Goal: Task Accomplishment & Management: Use online tool/utility

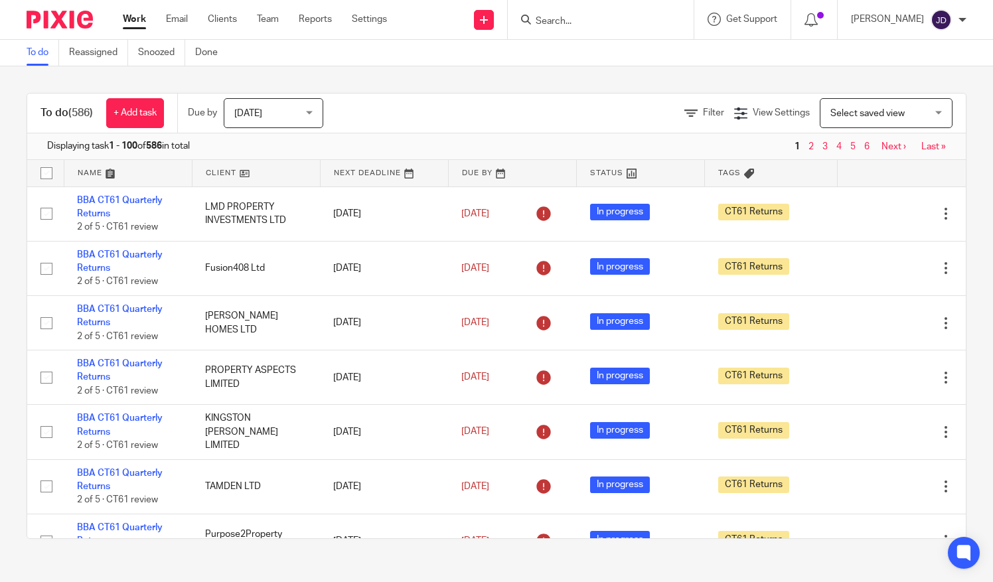
click at [595, 21] on input "Search" at bounding box center [594, 22] width 120 height 12
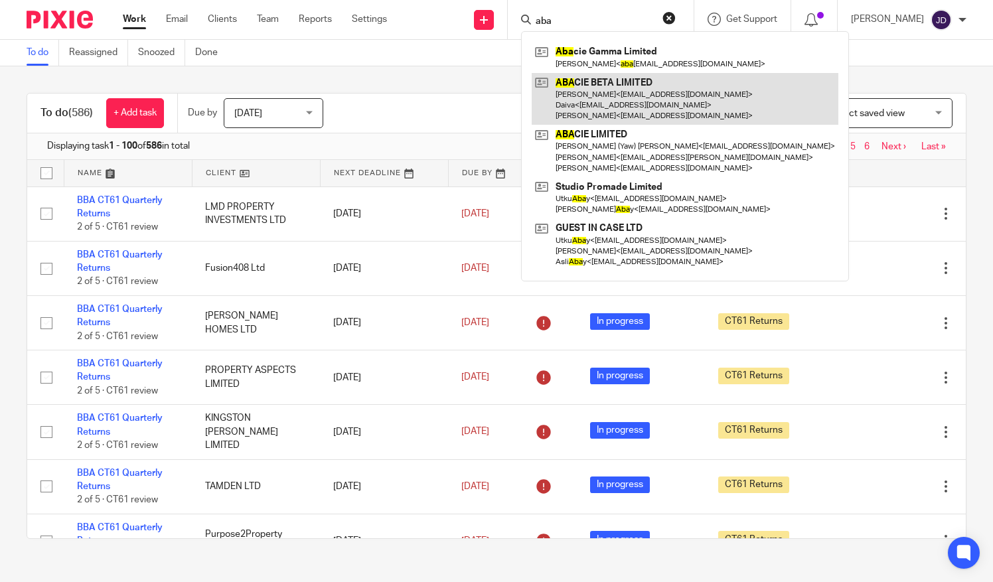
type input "aba"
click at [602, 92] on link at bounding box center [685, 99] width 307 height 52
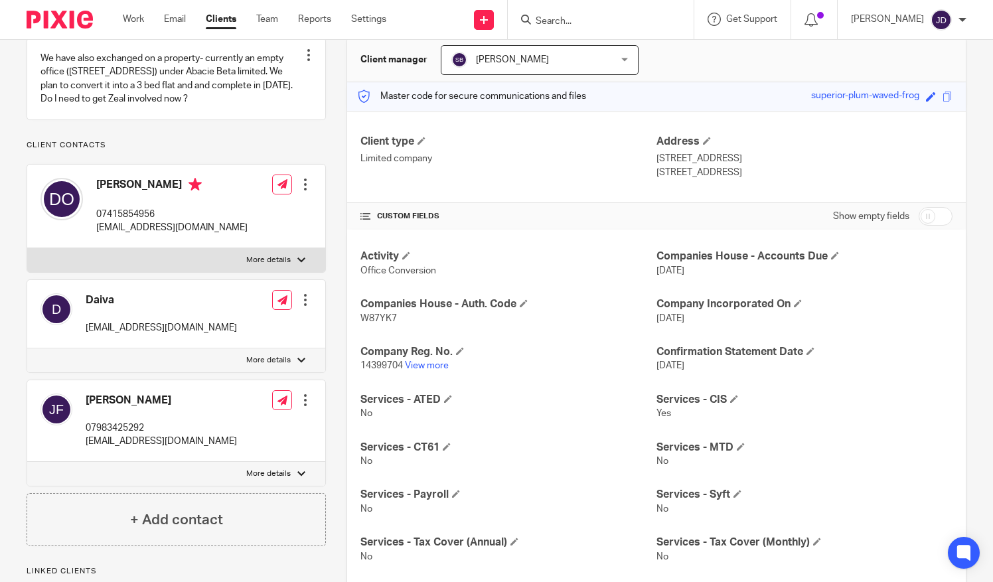
scroll to position [199, 0]
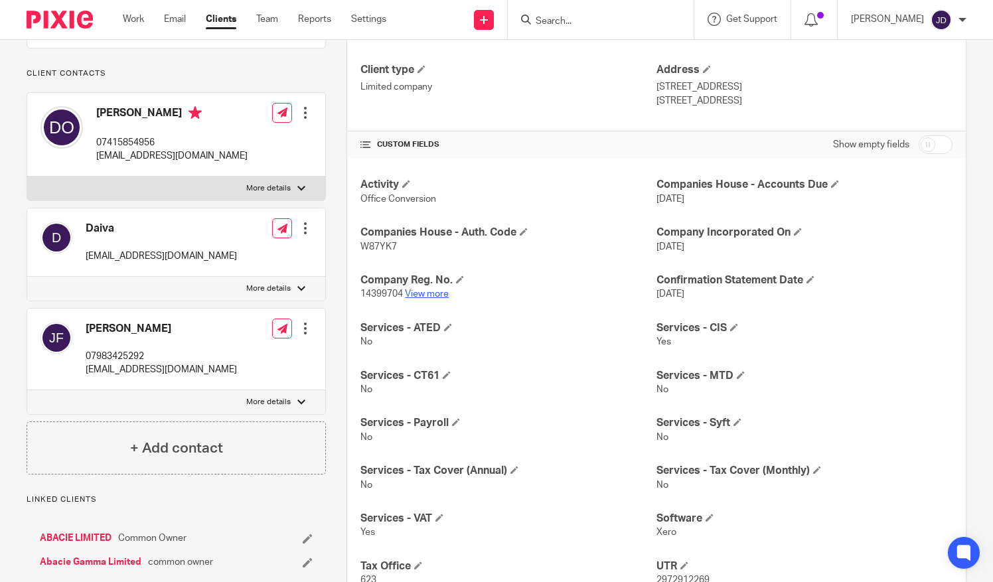
click at [433, 292] on link "View more" at bounding box center [427, 293] width 44 height 9
click at [562, 19] on input "Search" at bounding box center [594, 22] width 120 height 12
type input "s"
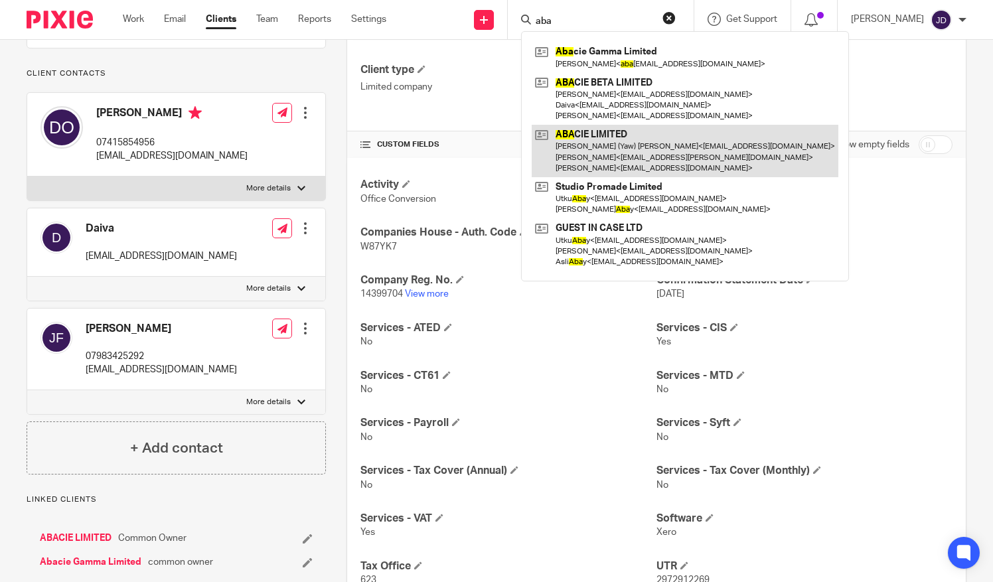
type input "aba"
click at [600, 144] on link at bounding box center [685, 151] width 307 height 52
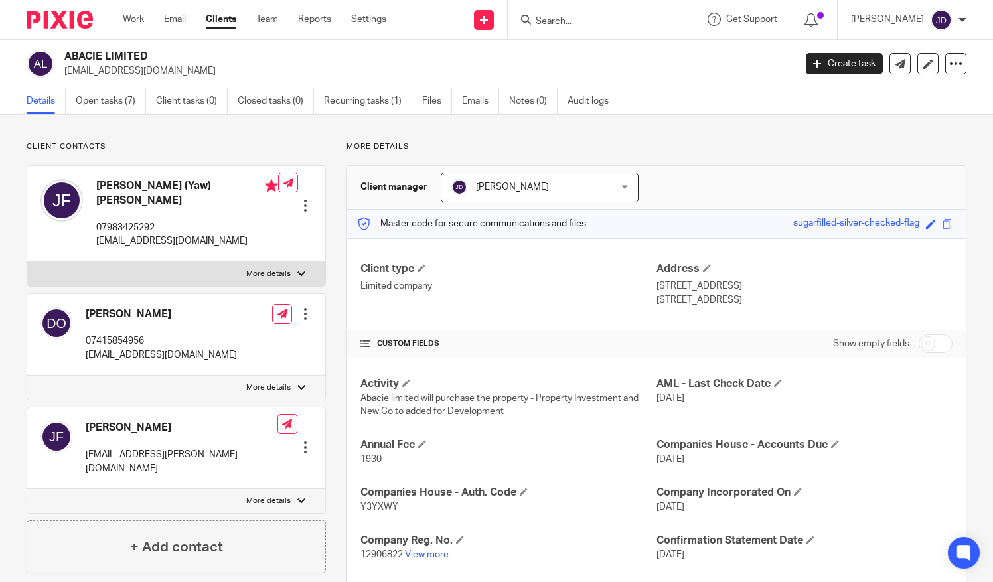
drag, startPoint x: 572, startPoint y: 19, endPoint x: 568, endPoint y: 13, distance: 6.8
click at [568, 13] on form at bounding box center [604, 19] width 141 height 17
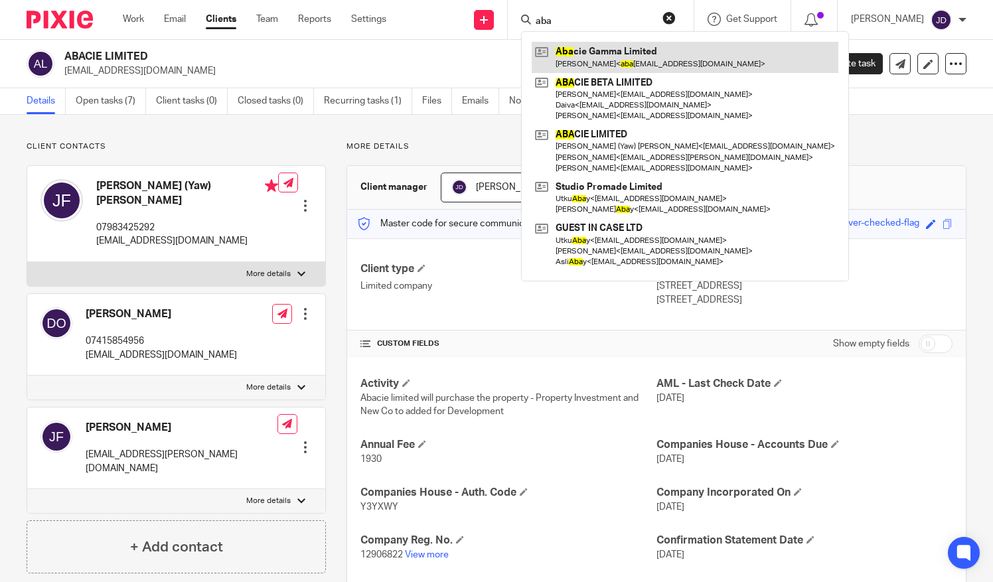
type input "aba"
click at [590, 62] on link at bounding box center [685, 57] width 307 height 31
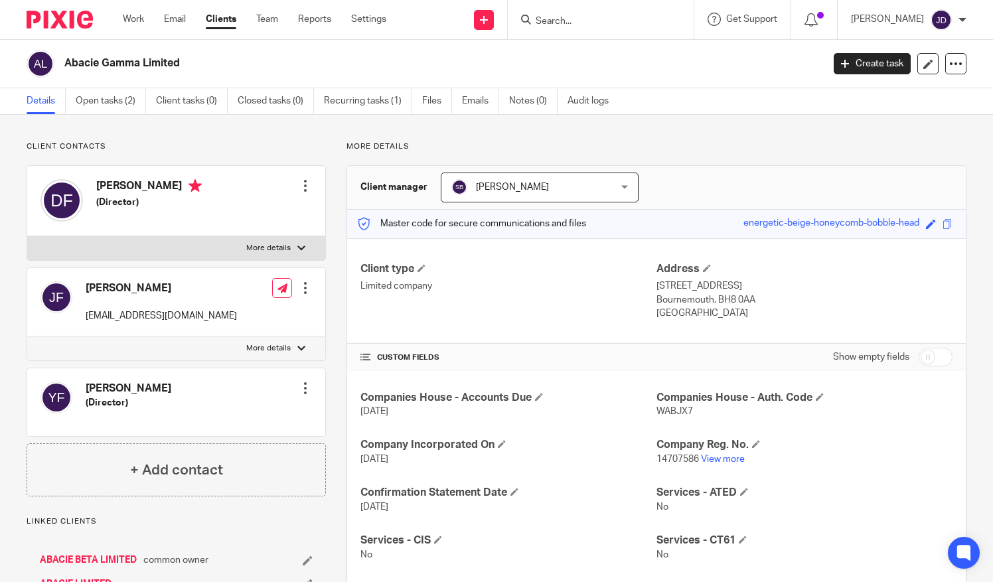
click at [573, 21] on input "Search" at bounding box center [594, 22] width 120 height 12
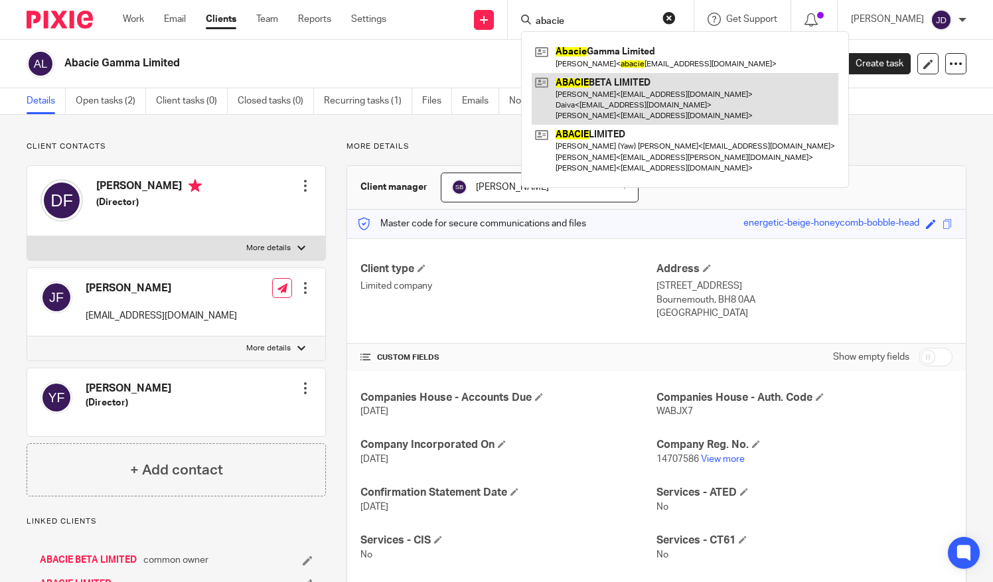
type input "abacie"
click at [611, 101] on link at bounding box center [685, 99] width 307 height 52
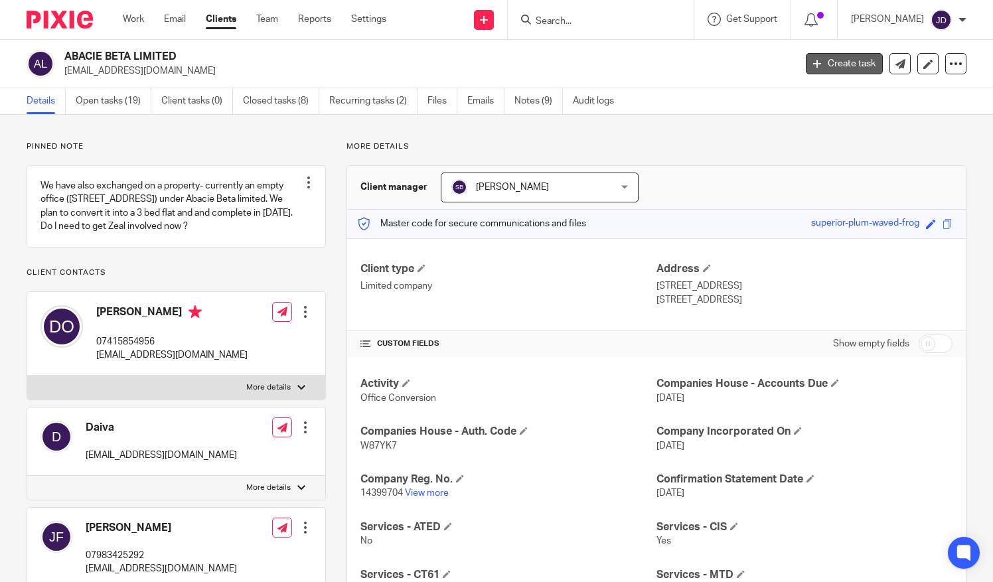
click at [821, 61] on link "Create task" at bounding box center [844, 63] width 77 height 21
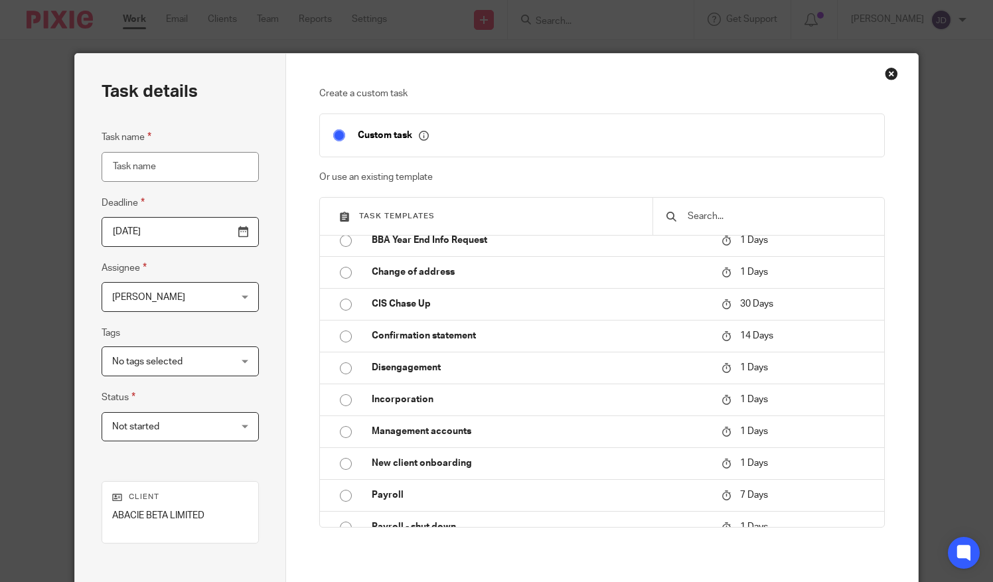
scroll to position [2541, 0]
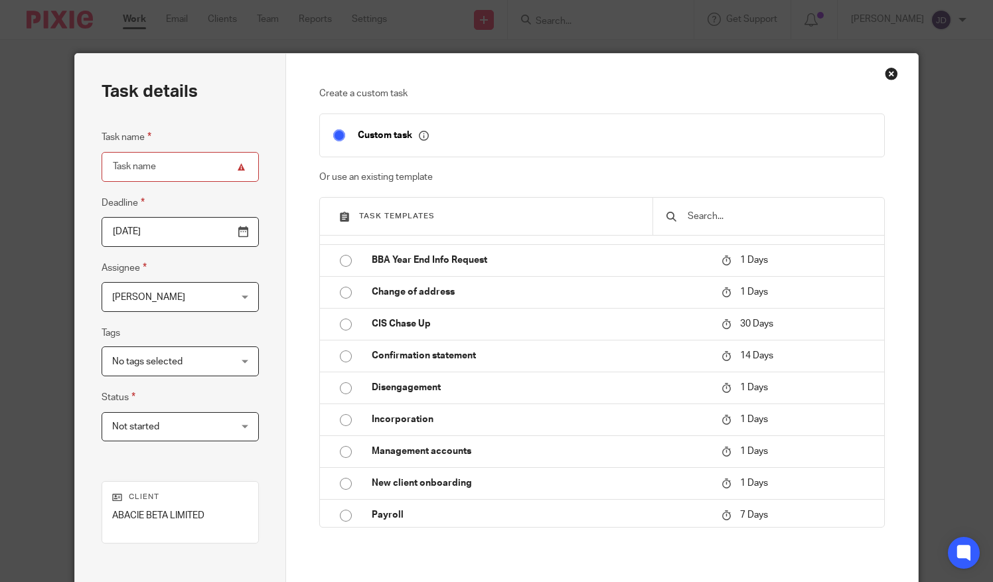
click at [710, 216] on input "text" at bounding box center [779, 216] width 185 height 15
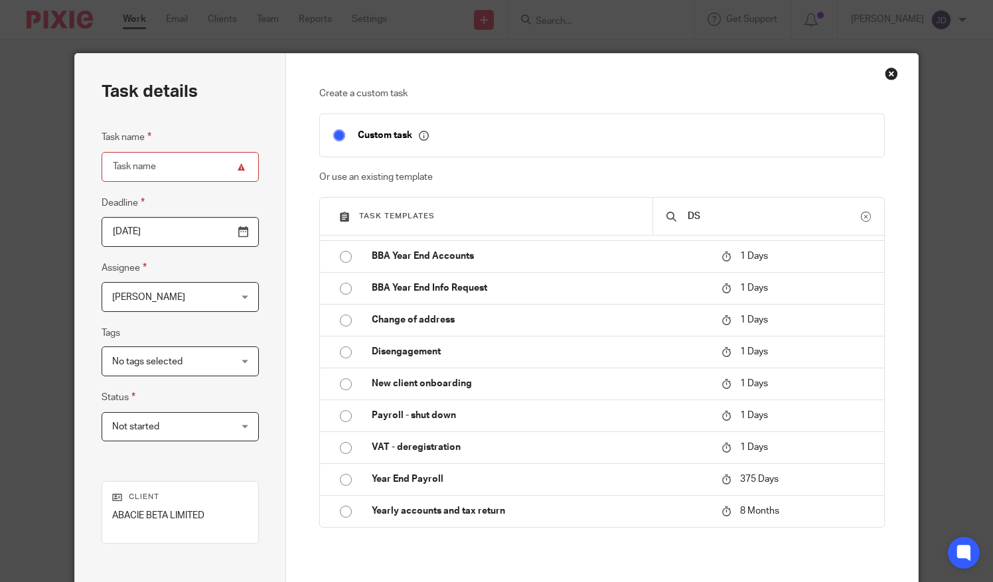
scroll to position [0, 0]
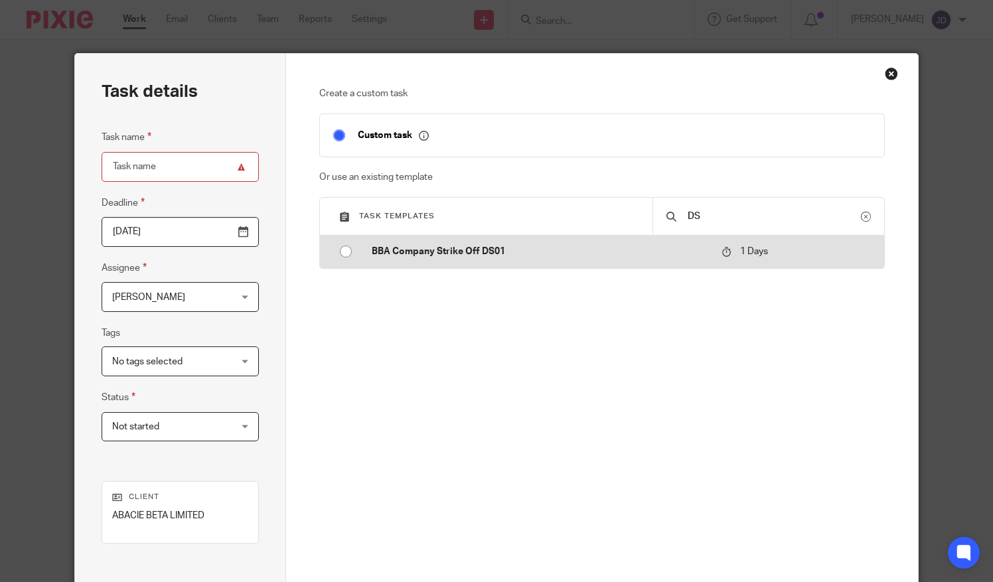
type input "DS"
click at [337, 252] on input "radio" at bounding box center [345, 251] width 25 height 25
type input "2025-09-20"
type input "BBA Company Strike Off DS01"
checkbox input "false"
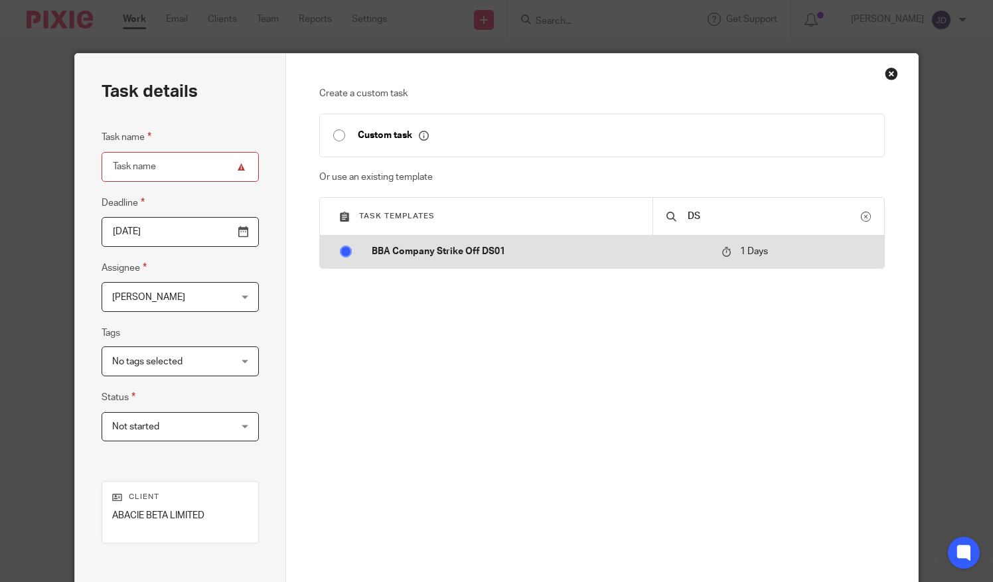
radio input "false"
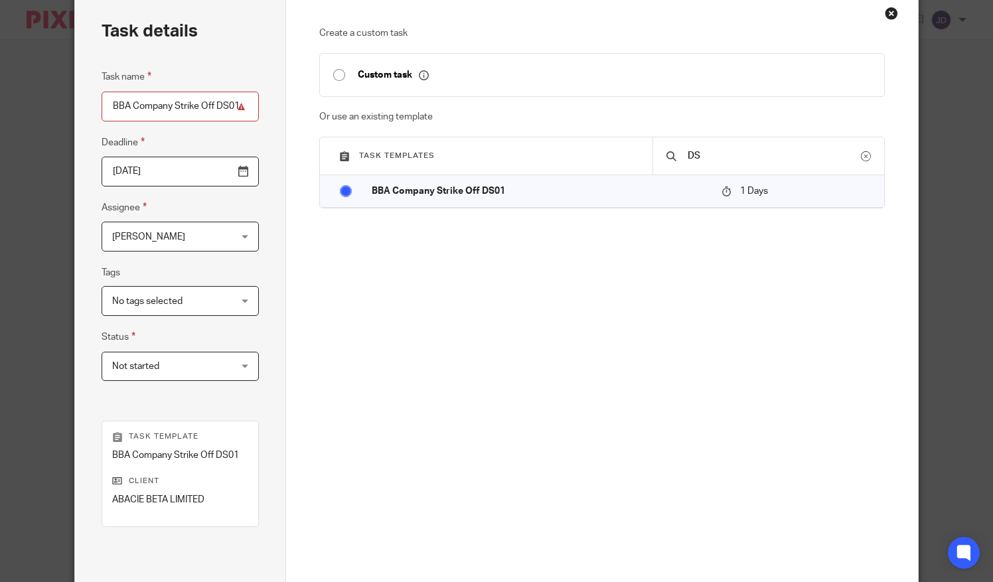
scroll to position [201, 0]
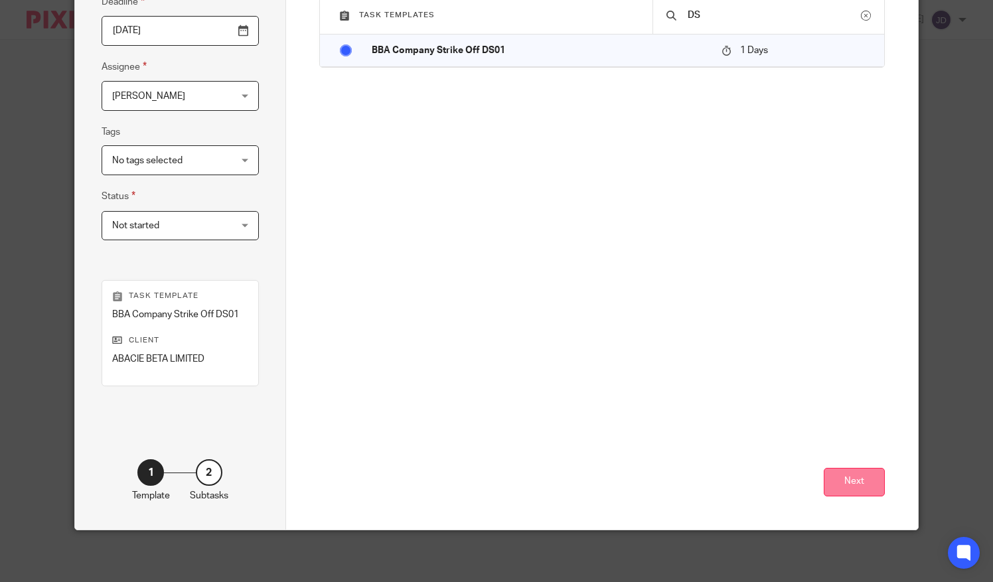
click at [847, 482] on button "Next" at bounding box center [854, 482] width 61 height 29
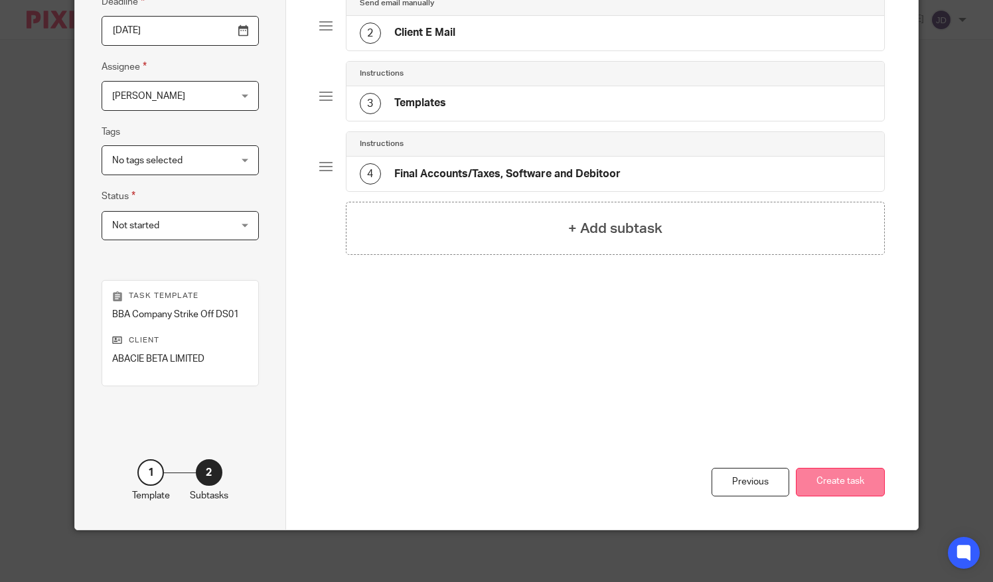
click at [843, 485] on button "Create task" at bounding box center [840, 482] width 89 height 29
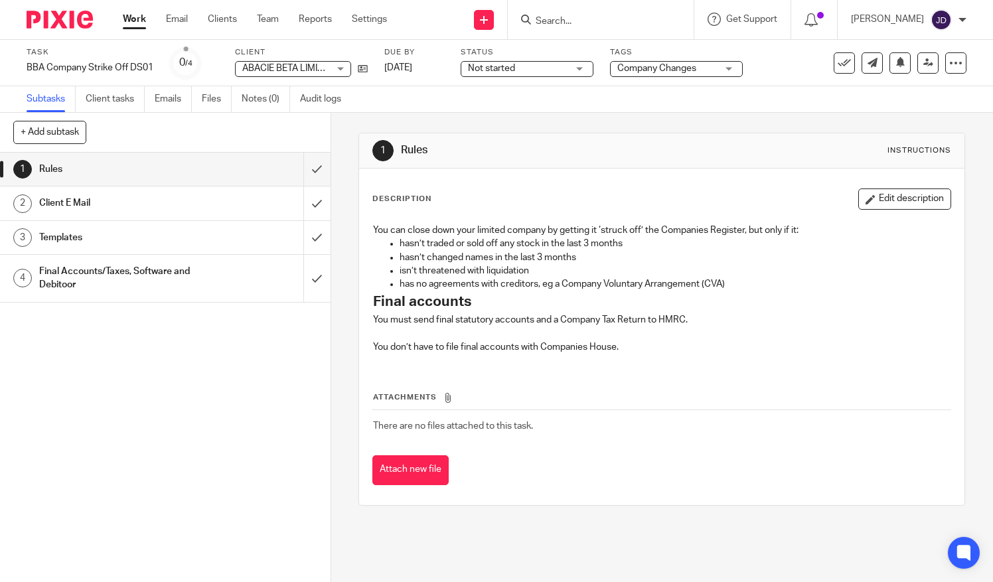
click at [164, 194] on h1 "Client E Mail" at bounding box center [122, 203] width 167 height 20
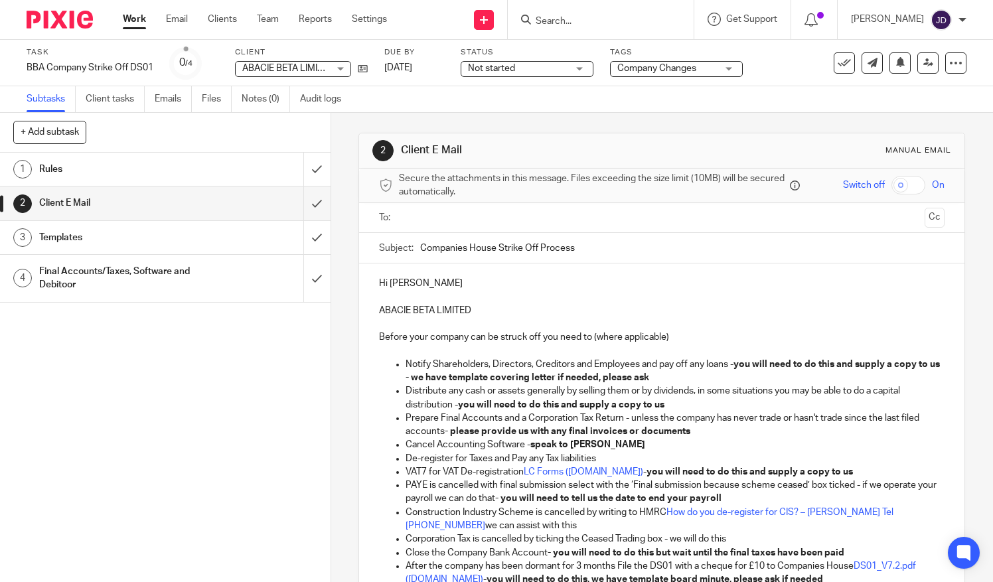
click at [436, 215] on input "text" at bounding box center [662, 217] width 516 height 15
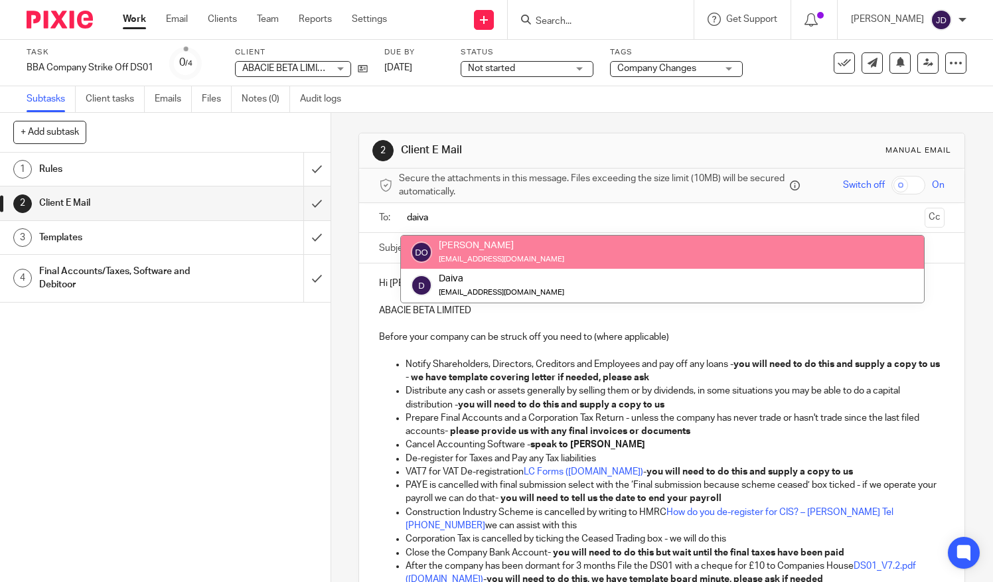
type input "daiva"
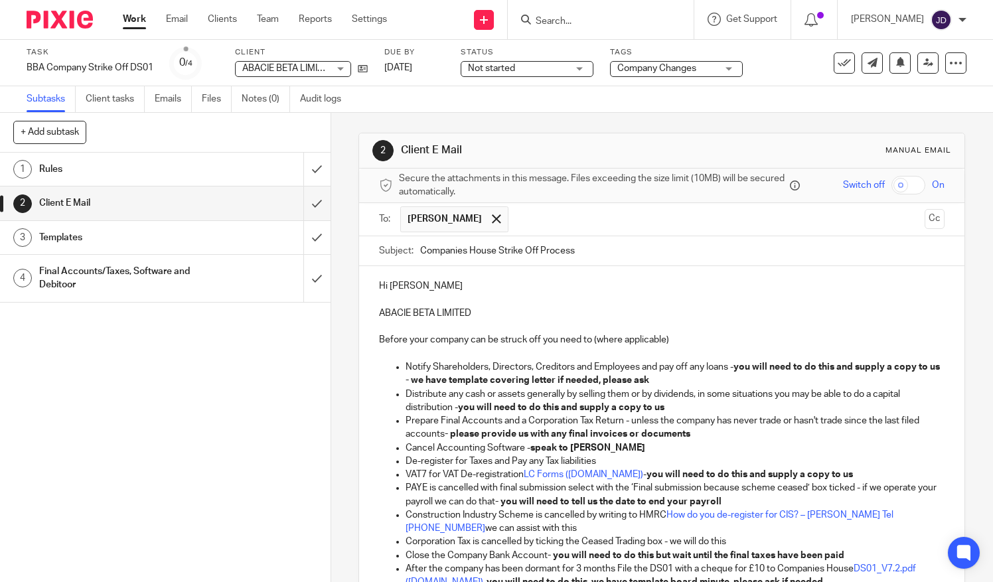
drag, startPoint x: 577, startPoint y: 250, endPoint x: 631, endPoint y: 256, distance: 54.1
click at [583, 252] on input "Companies House Strike Off Process" at bounding box center [682, 251] width 525 height 30
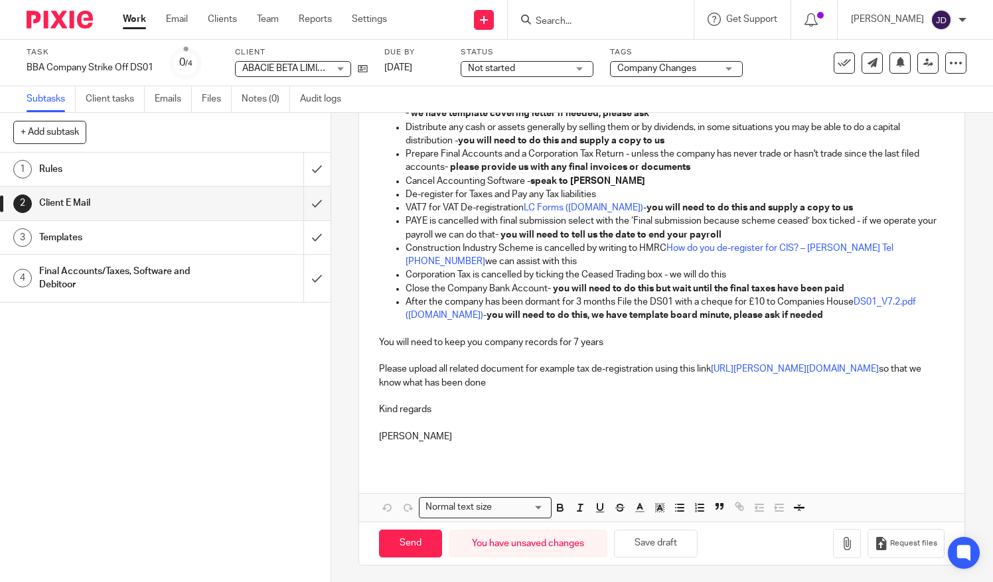
scroll to position [267, 0]
type input "Companies House Strike Off Process - Abacie Beta Limited"
click at [392, 540] on input "Send" at bounding box center [410, 544] width 63 height 29
type input "Sent"
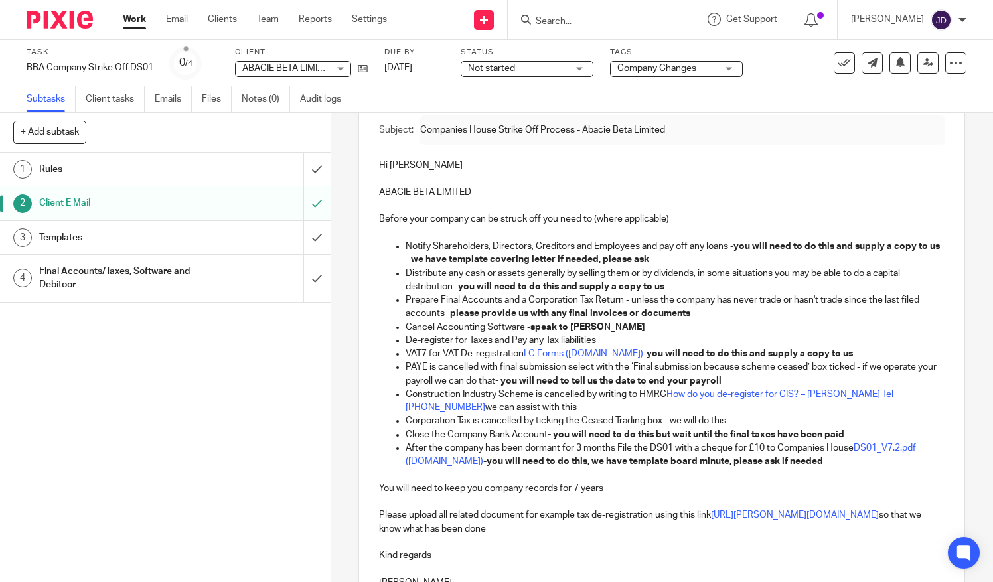
scroll to position [0, 0]
